Goal: Transaction & Acquisition: Purchase product/service

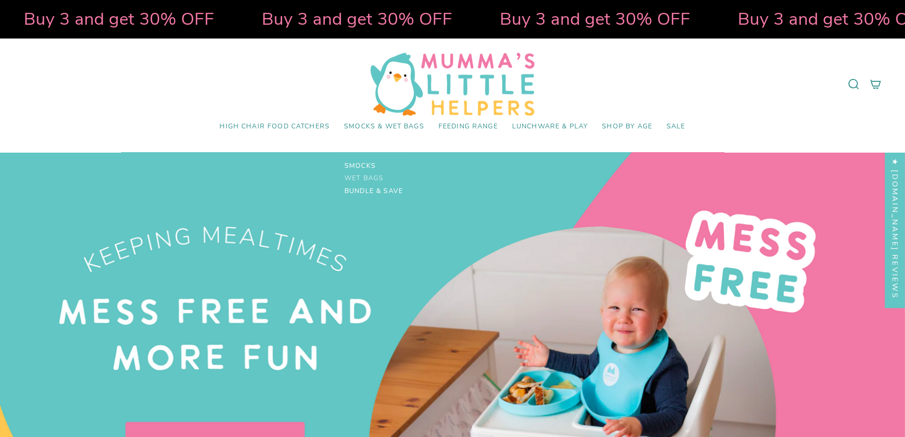
click at [368, 177] on span "Wet Bags" at bounding box center [363, 178] width 39 height 8
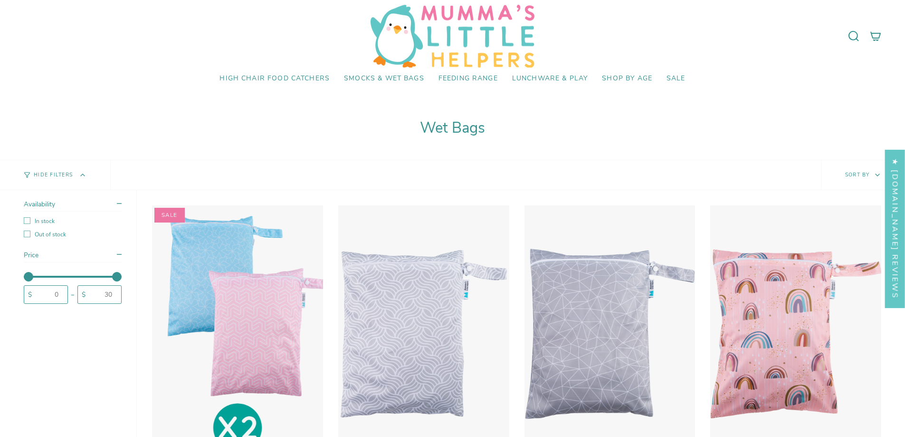
scroll to position [48, 0]
